Goal: Task Accomplishment & Management: Use online tool/utility

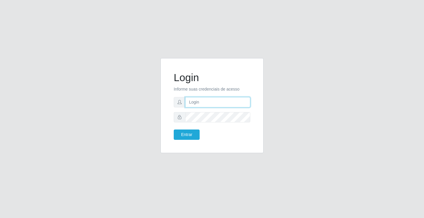
click at [212, 102] on input "text" at bounding box center [217, 102] width 65 height 10
type input "[PERSON_NAME]"
click at [174, 129] on button "Entrar" at bounding box center [187, 134] width 26 height 10
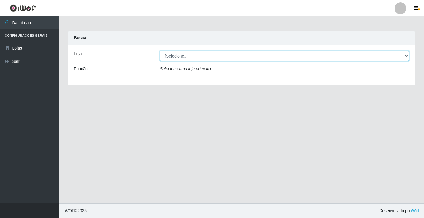
click at [196, 59] on select "[Selecione...] Ideal - Conceição" at bounding box center [284, 56] width 249 height 10
select select "231"
click at [160, 51] on select "[Selecione...] Ideal - Conceição" at bounding box center [284, 56] width 249 height 10
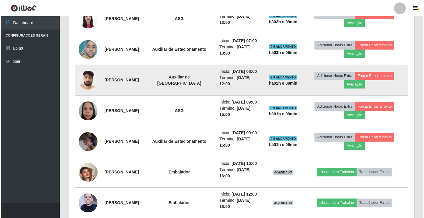
scroll to position [265, 0]
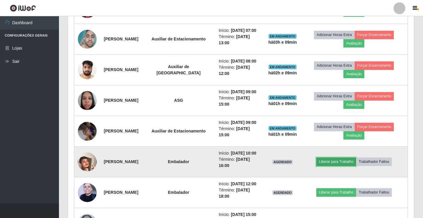
click at [342, 162] on button "Liberar para Trabalho" at bounding box center [336, 161] width 40 height 8
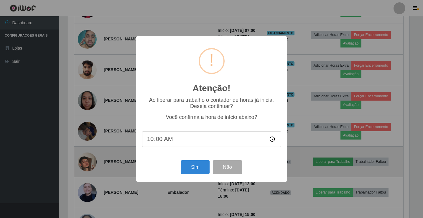
scroll to position [122, 342]
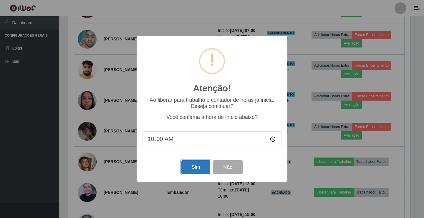
click at [191, 165] on button "Sim" at bounding box center [195, 167] width 29 height 14
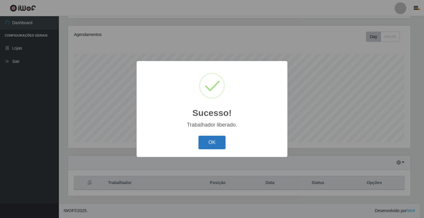
click at [210, 147] on button "OK" at bounding box center [211, 142] width 27 height 14
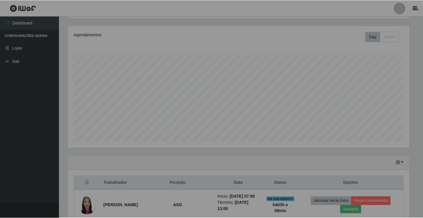
scroll to position [122, 345]
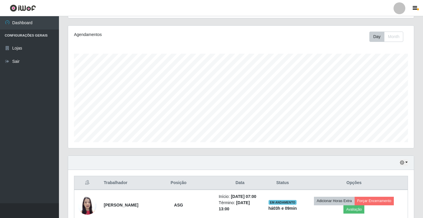
click at [401, 5] on div at bounding box center [399, 8] width 12 height 12
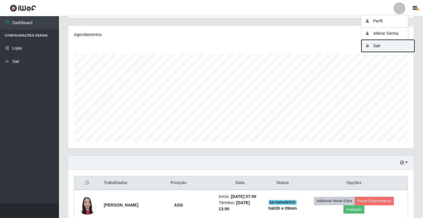
click at [390, 45] on button "Sair" at bounding box center [387, 46] width 53 height 12
